Goal: Transaction & Acquisition: Download file/media

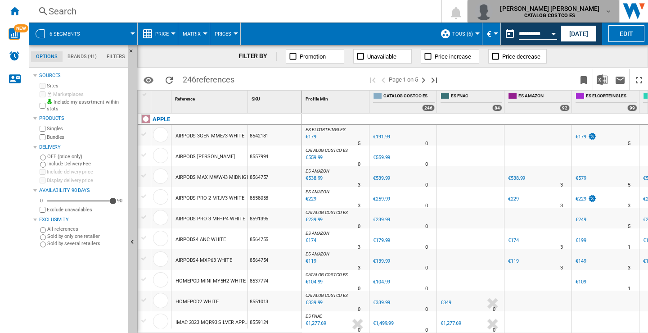
click at [610, 12] on md-icon "button" at bounding box center [608, 11] width 7 height 7
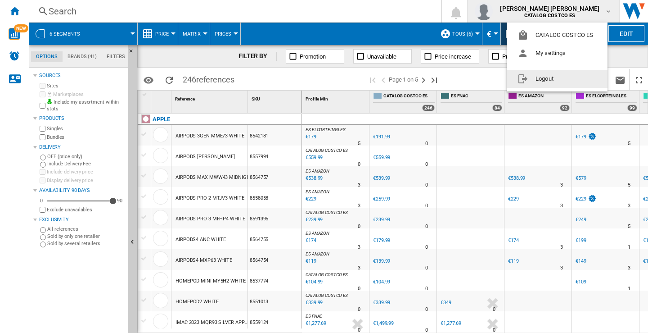
click at [547, 80] on button "Logout" at bounding box center [557, 79] width 101 height 18
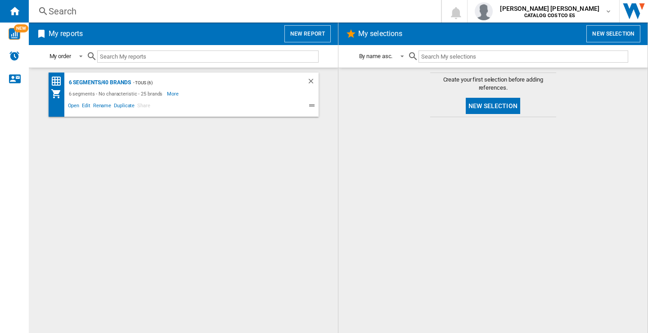
click at [303, 32] on button "New report" at bounding box center [307, 33] width 46 height 17
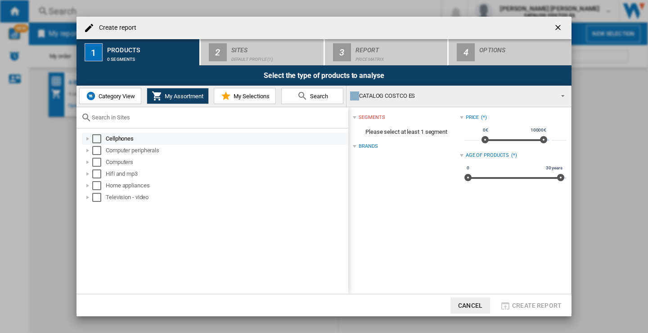
click at [95, 140] on div "Select" at bounding box center [96, 138] width 9 height 9
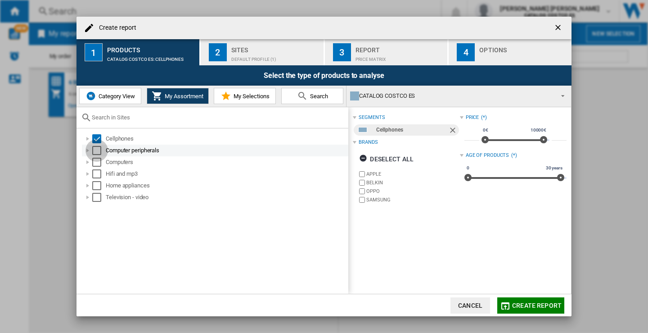
click at [99, 148] on div "Select" at bounding box center [96, 150] width 9 height 9
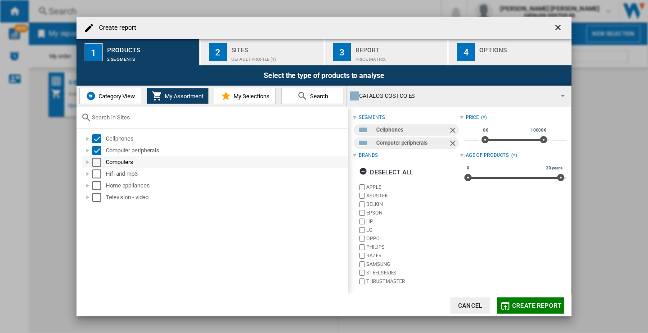
click at [95, 164] on div "Select" at bounding box center [96, 162] width 9 height 9
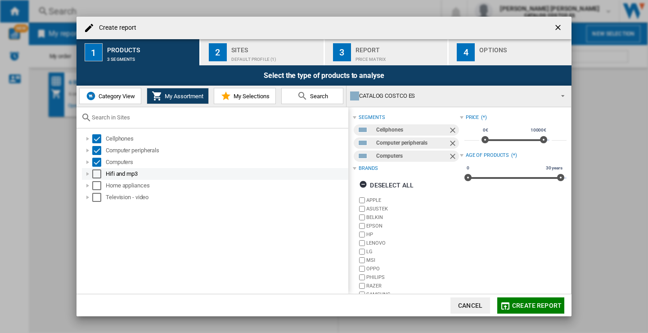
click at [96, 174] on div "Select" at bounding box center [96, 173] width 9 height 9
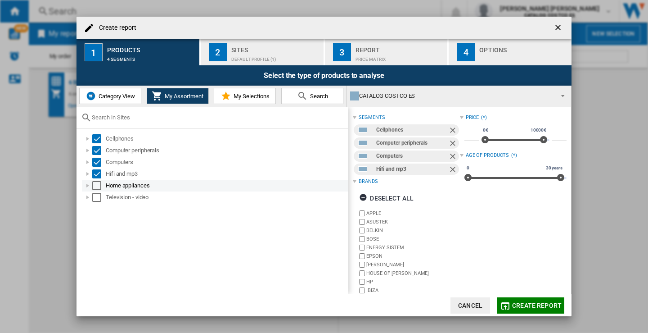
click at [96, 189] on div "Select" at bounding box center [96, 185] width 9 height 9
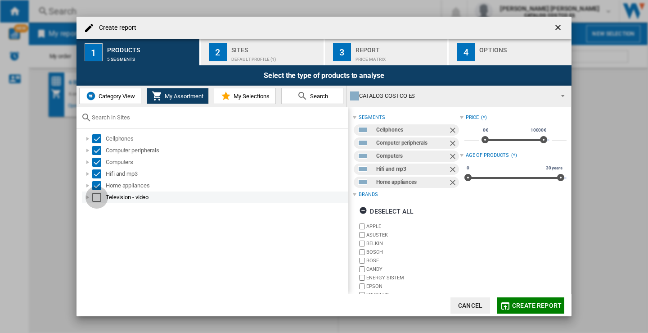
click at [96, 195] on div "Select" at bounding box center [96, 197] width 9 height 9
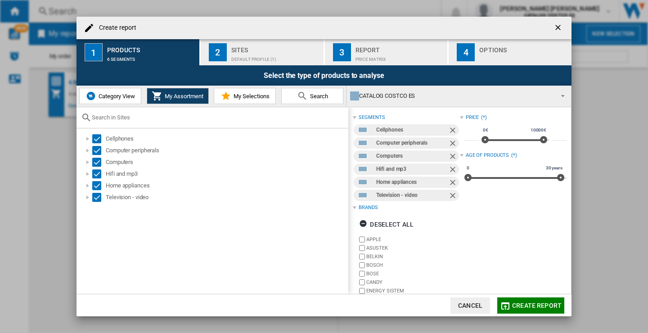
click at [251, 61] on div "Default profile (1)" at bounding box center [275, 56] width 89 height 9
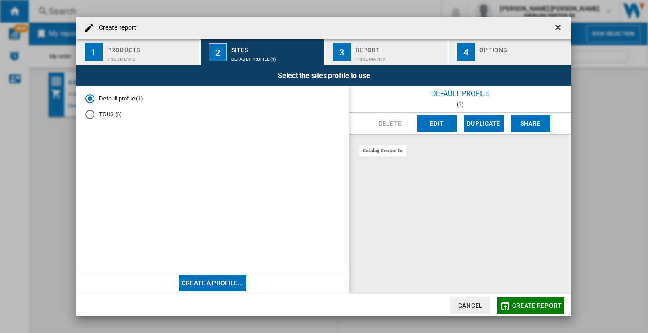
click at [89, 112] on div "TOUS (6)" at bounding box center [90, 114] width 9 height 9
drag, startPoint x: 378, startPoint y: 48, endPoint x: 445, endPoint y: 45, distance: 66.2
click at [379, 48] on div "Report" at bounding box center [400, 47] width 89 height 9
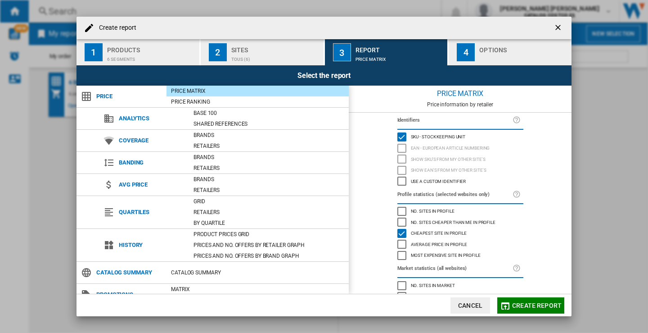
click at [511, 47] on div "Options" at bounding box center [523, 47] width 89 height 9
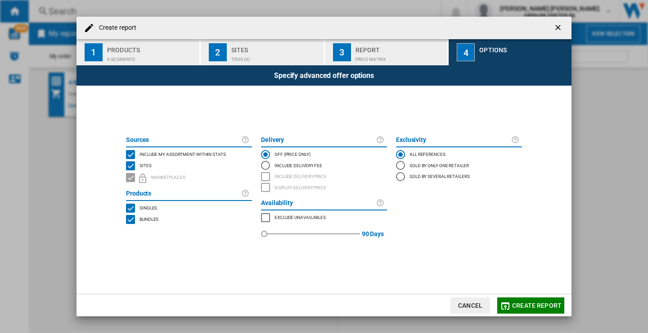
click at [532, 307] on span "Create report" at bounding box center [537, 305] width 50 height 7
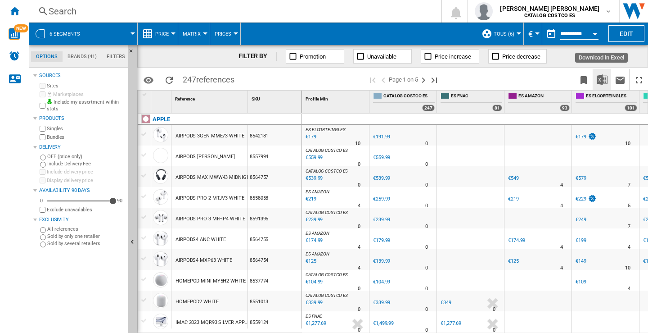
click at [601, 80] on img "Download in Excel" at bounding box center [602, 79] width 11 height 11
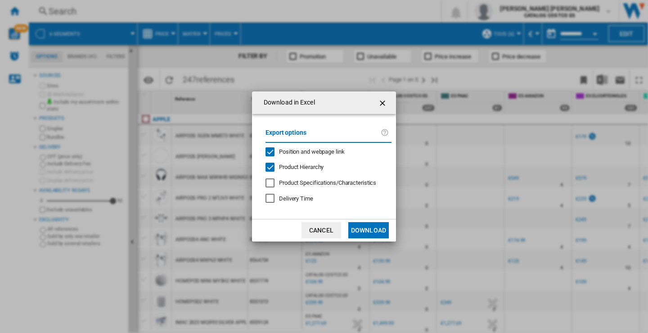
click at [368, 231] on button "Download" at bounding box center [368, 230] width 41 height 16
